Goal: Information Seeking & Learning: Find contact information

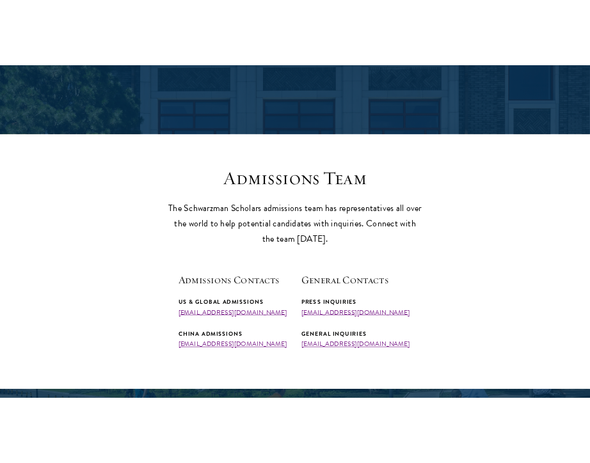
scroll to position [228, 0]
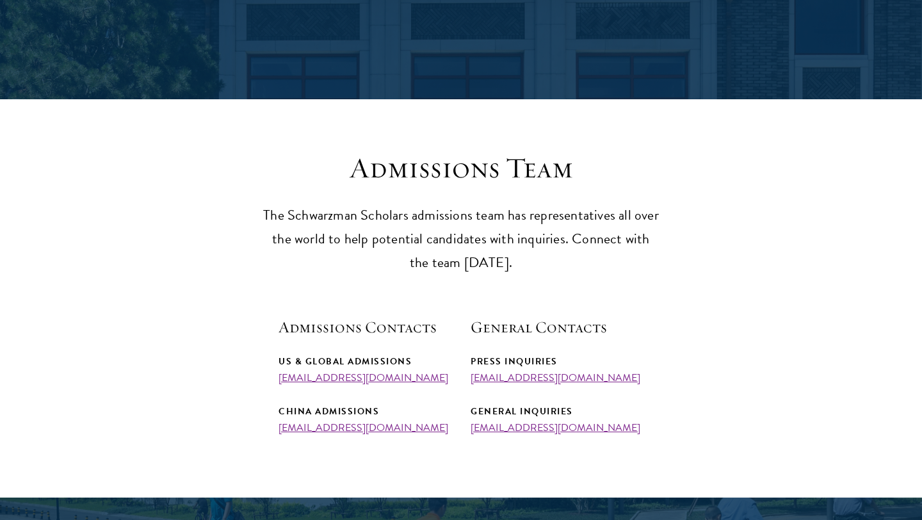
drag, startPoint x: 427, startPoint y: 376, endPoint x: 276, endPoint y: 376, distance: 151.7
click at [275, 376] on section "Admissions Team The Schwarzman Scholars admissions team has representatives all…" at bounding box center [461, 291] width 922 height 283
copy link "[EMAIL_ADDRESS][DOMAIN_NAME]"
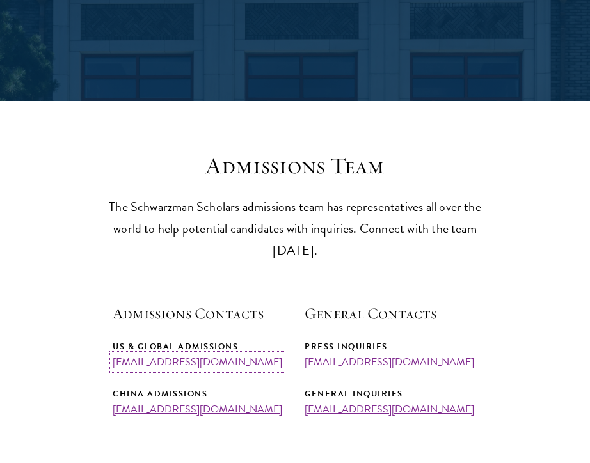
click at [227, 361] on link "[EMAIL_ADDRESS][DOMAIN_NAME]" at bounding box center [198, 362] width 170 height 15
